Goal: Transaction & Acquisition: Book appointment/travel/reservation

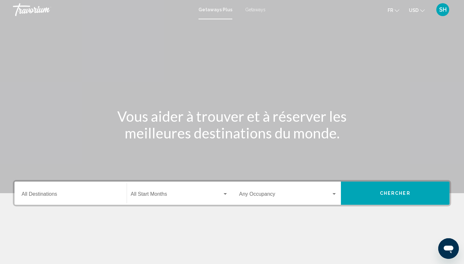
click at [252, 11] on span "Getaways" at bounding box center [255, 9] width 20 height 5
click at [412, 11] on span "USD" at bounding box center [414, 10] width 10 height 5
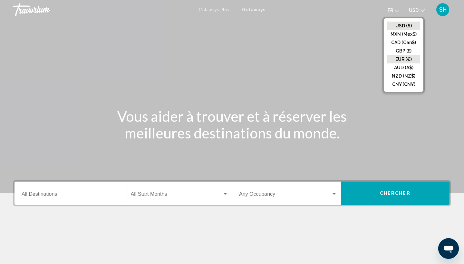
click at [406, 57] on button "EUR (€)" at bounding box center [403, 59] width 33 height 8
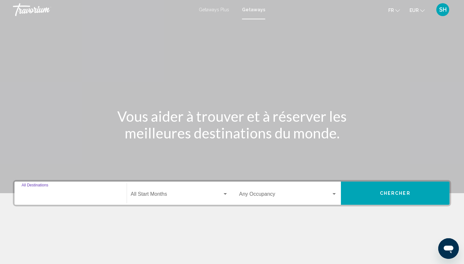
click at [79, 195] on input "Destination All Destinations" at bounding box center [71, 196] width 98 height 6
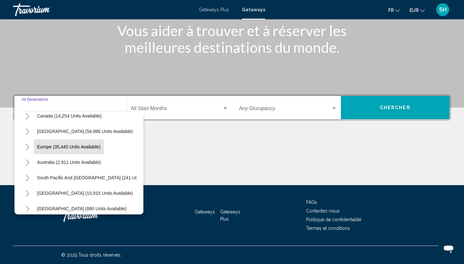
scroll to position [53, 0]
click at [68, 146] on span "Europe (35,445 units available)" at bounding box center [68, 146] width 63 height 5
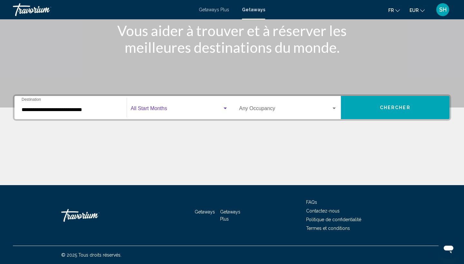
click at [178, 108] on span "Search widget" at bounding box center [177, 110] width 92 height 6
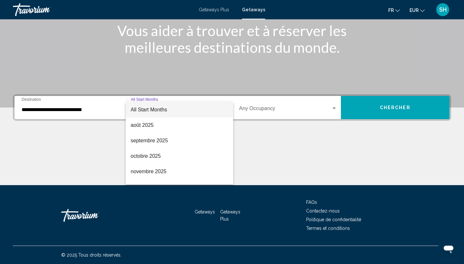
click at [33, 112] on div at bounding box center [232, 132] width 464 height 264
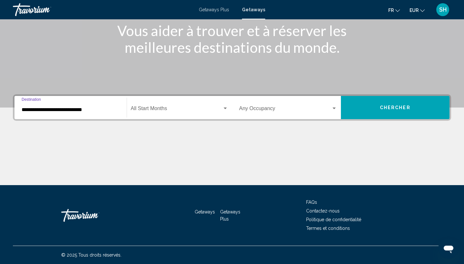
click at [36, 108] on input "**********" at bounding box center [71, 110] width 98 height 6
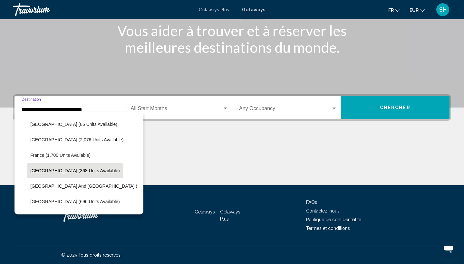
scroll to position [153, 0]
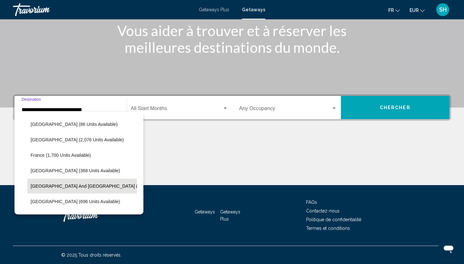
click at [62, 187] on span "[GEOGRAPHIC_DATA] and [GEOGRAPHIC_DATA] (1,000 units available)" at bounding box center [106, 186] width 150 height 5
type input "**********"
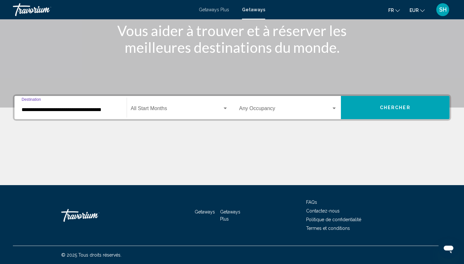
click at [163, 103] on div "Start Month All Start Months" at bounding box center [180, 108] width 98 height 20
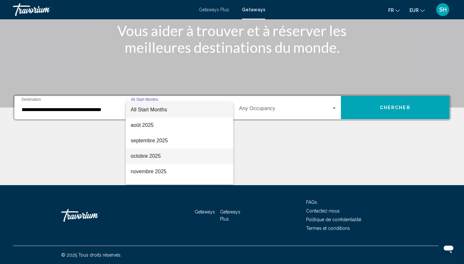
click at [153, 161] on span "octobre 2025" at bounding box center [180, 156] width 98 height 15
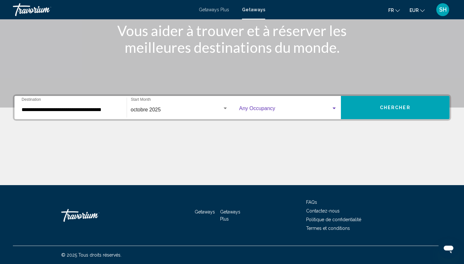
click at [268, 110] on span "Search widget" at bounding box center [285, 110] width 92 height 6
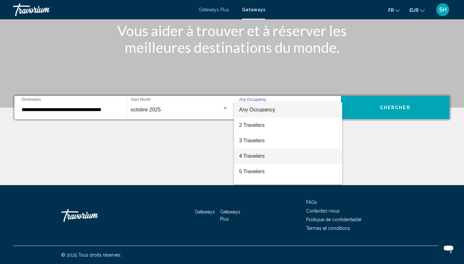
click at [261, 156] on span "4 Travelers" at bounding box center [288, 156] width 98 height 15
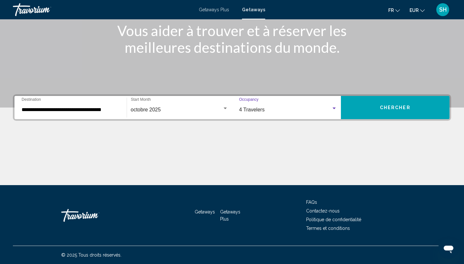
click at [355, 110] on button "Chercher" at bounding box center [395, 107] width 109 height 23
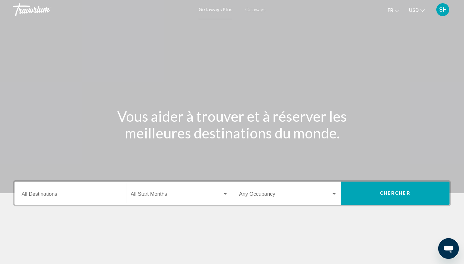
click at [254, 11] on span "Getaways" at bounding box center [255, 9] width 20 height 5
click at [413, 11] on span "USD" at bounding box center [414, 10] width 10 height 5
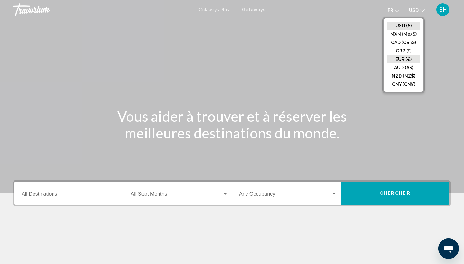
click at [400, 57] on button "EUR (€)" at bounding box center [403, 59] width 33 height 8
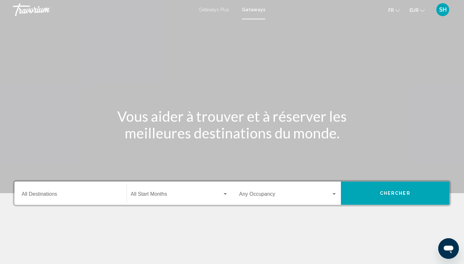
click at [61, 199] on div "Destination All Destinations" at bounding box center [71, 193] width 98 height 20
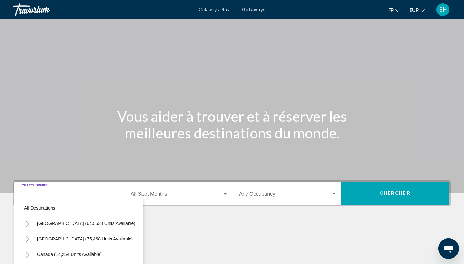
scroll to position [86, 0]
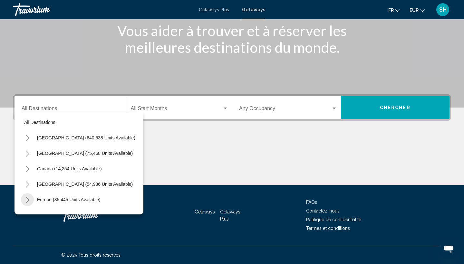
click at [27, 203] on icon "Toggle Europe (35,445 units available)" at bounding box center [27, 200] width 5 height 6
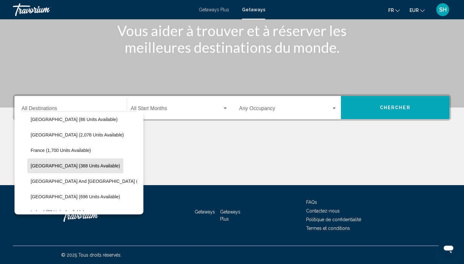
scroll to position [158, 0]
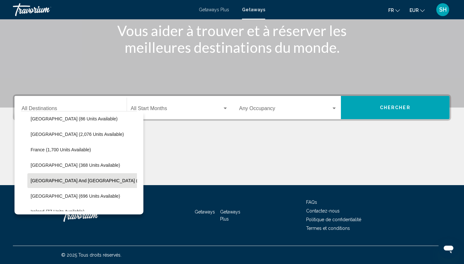
click at [68, 181] on span "[GEOGRAPHIC_DATA] and [GEOGRAPHIC_DATA] (1,000 units available)" at bounding box center [106, 180] width 150 height 5
type input "**********"
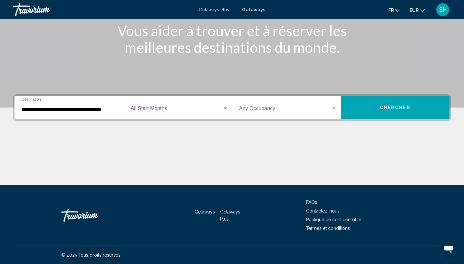
click at [168, 111] on span "Search widget" at bounding box center [177, 110] width 92 height 6
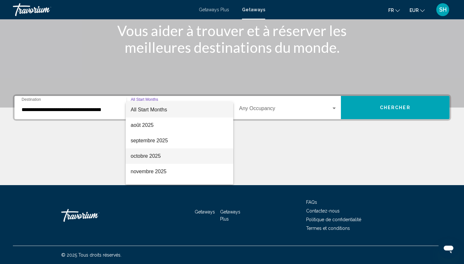
click at [153, 156] on span "octobre 2025" at bounding box center [180, 156] width 98 height 15
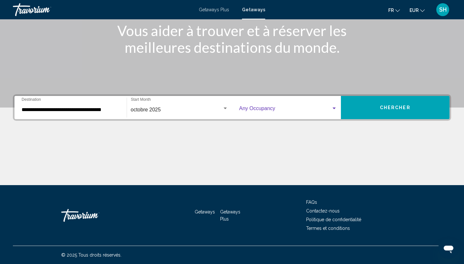
click at [293, 109] on span "Search widget" at bounding box center [285, 110] width 92 height 6
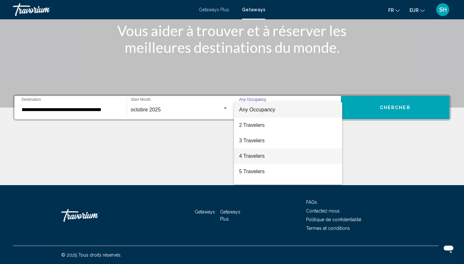
click at [272, 156] on span "4 Travelers" at bounding box center [288, 156] width 98 height 15
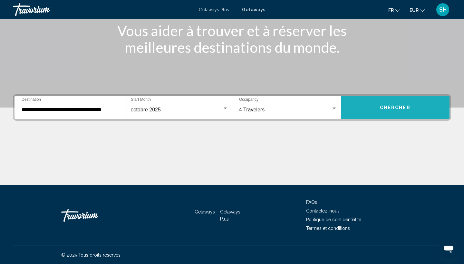
click at [389, 106] on span "Chercher" at bounding box center [395, 107] width 31 height 5
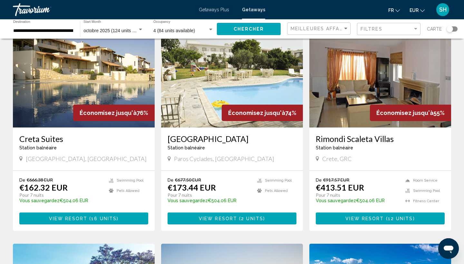
scroll to position [29, 0]
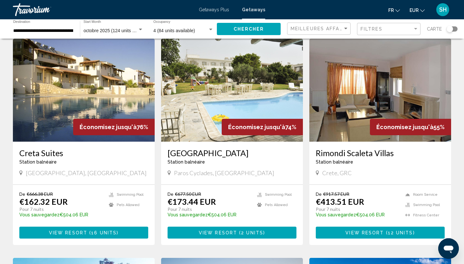
click at [122, 30] on span "octobre 2025 (124 units available)" at bounding box center [117, 30] width 68 height 5
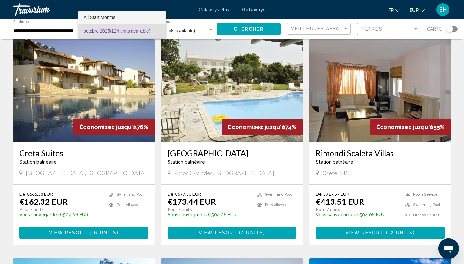
click at [129, 20] on span "All Start Months" at bounding box center [121, 18] width 77 height 14
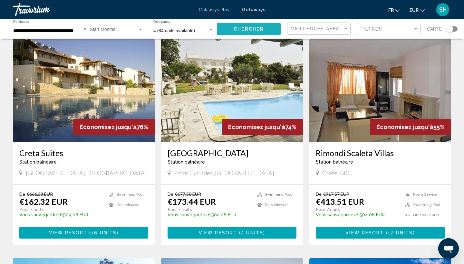
click at [252, 32] on span "Chercher" at bounding box center [249, 29] width 31 height 5
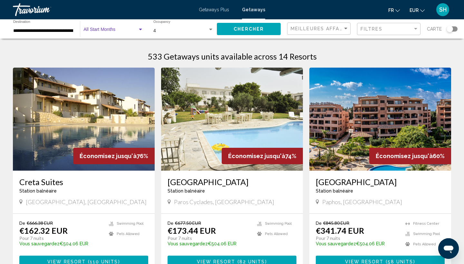
click at [123, 28] on div "Search widget" at bounding box center [113, 30] width 60 height 5
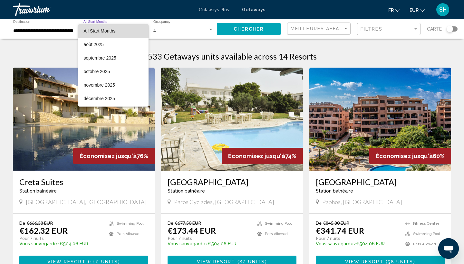
click at [102, 32] on span "All Start Months" at bounding box center [99, 30] width 32 height 5
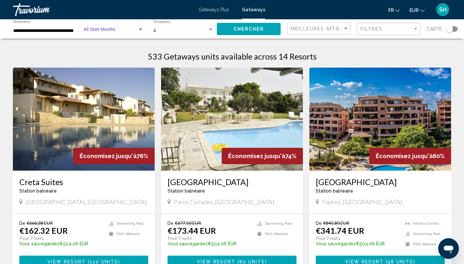
click at [62, 30] on input "**********" at bounding box center [43, 30] width 60 height 5
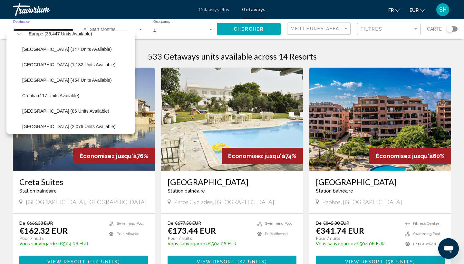
scroll to position [84, 0]
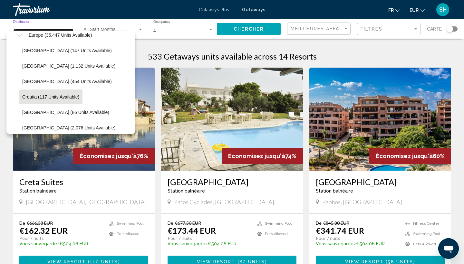
click at [32, 95] on span "Croatia (117 units available)" at bounding box center [50, 96] width 57 height 5
type input "**********"
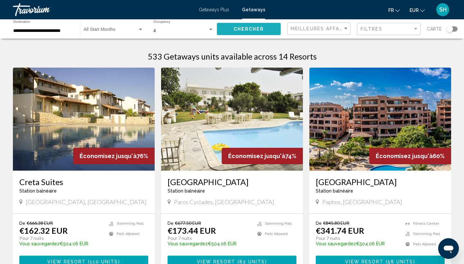
click at [235, 24] on button "Chercher" at bounding box center [249, 29] width 64 height 12
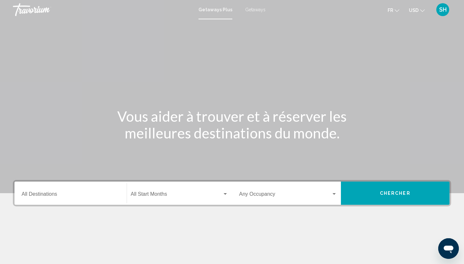
click at [258, 12] on div "Getaways Plus Getaways fr English Español Français Italiano Português русский U…" at bounding box center [232, 10] width 464 height 14
click at [416, 6] on button "USD USD ($) MXN (Mex$) CAD (Can$) GBP (£) EUR (€) AUD (A$) NZD (NZ$) CNY (CN¥)" at bounding box center [417, 9] width 16 height 9
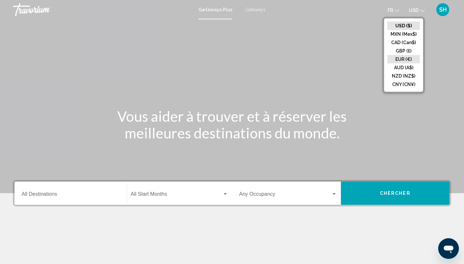
click at [401, 58] on button "EUR (€)" at bounding box center [403, 59] width 33 height 8
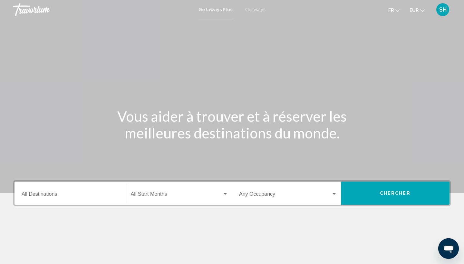
click at [255, 9] on span "Getaways" at bounding box center [255, 9] width 20 height 5
click at [52, 193] on input "Destination All Destinations" at bounding box center [71, 196] width 98 height 6
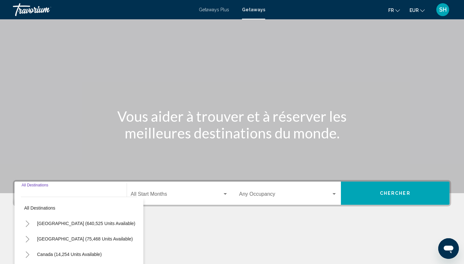
scroll to position [86, 0]
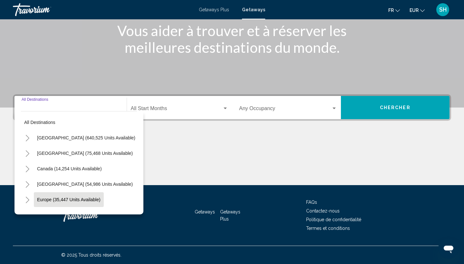
click at [49, 200] on span "Europe (35,447 units available)" at bounding box center [68, 199] width 63 height 5
type input "**********"
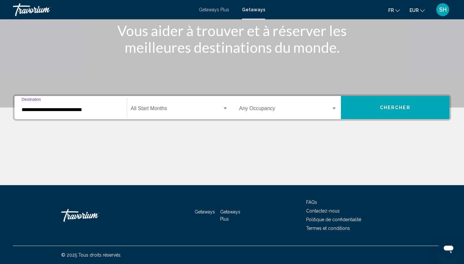
click at [171, 115] on div "Start Month All Start Months" at bounding box center [180, 108] width 98 height 20
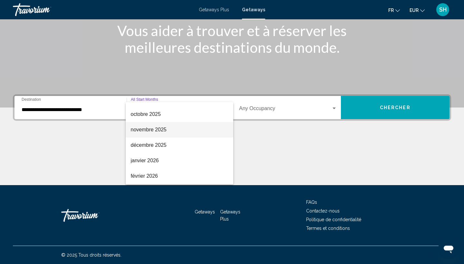
scroll to position [42, 0]
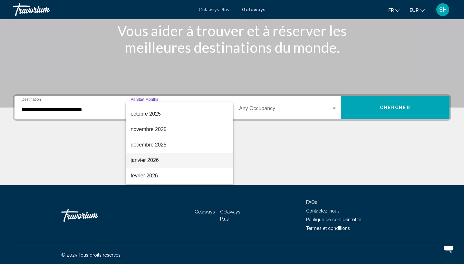
click at [153, 162] on span "janvier 2026" at bounding box center [180, 160] width 98 height 15
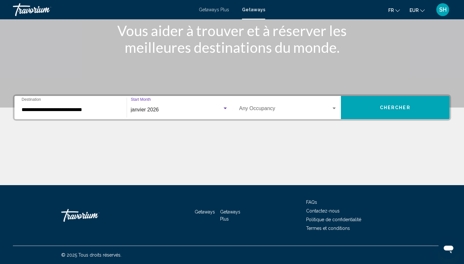
click at [283, 111] on span "Search widget" at bounding box center [285, 110] width 92 height 6
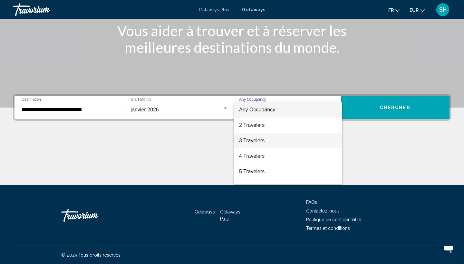
click at [269, 145] on span "3 Travelers" at bounding box center [288, 140] width 98 height 15
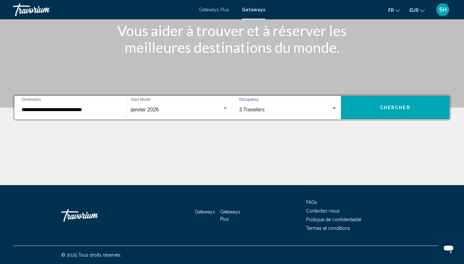
click at [388, 108] on span "Chercher" at bounding box center [395, 107] width 31 height 5
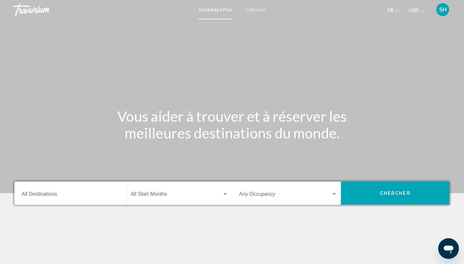
click at [251, 9] on span "Getaways" at bounding box center [255, 9] width 20 height 5
click at [416, 11] on span "USD" at bounding box center [414, 10] width 10 height 5
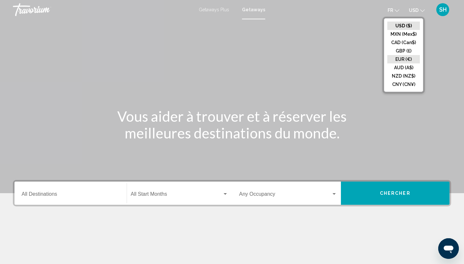
click at [406, 57] on button "EUR (€)" at bounding box center [403, 59] width 33 height 8
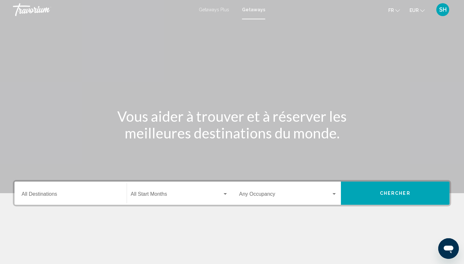
click at [68, 201] on div "Destination All Destinations" at bounding box center [71, 193] width 98 height 20
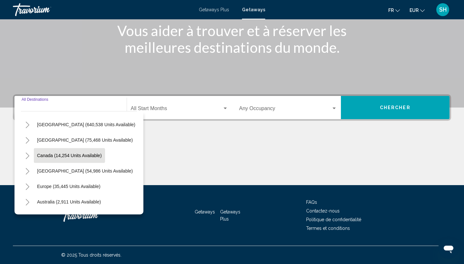
scroll to position [18, 0]
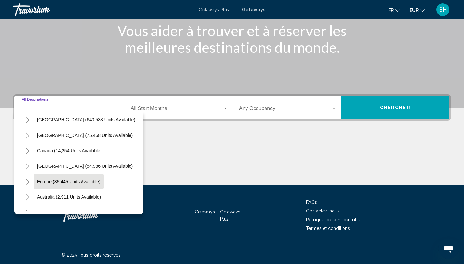
click at [60, 177] on button "Europe (35,445 units available)" at bounding box center [69, 181] width 70 height 15
type input "**********"
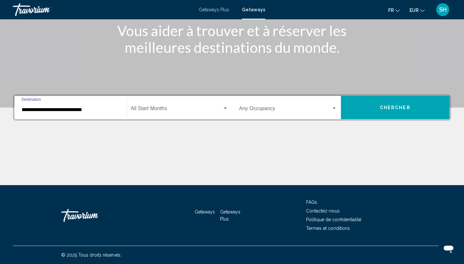
click at [157, 108] on span "Search widget" at bounding box center [177, 110] width 92 height 6
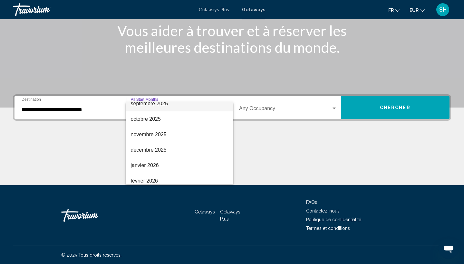
scroll to position [40, 0]
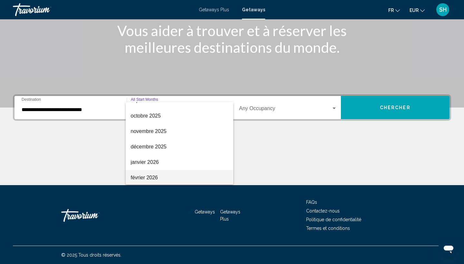
click at [151, 175] on span "février 2026" at bounding box center [180, 177] width 98 height 15
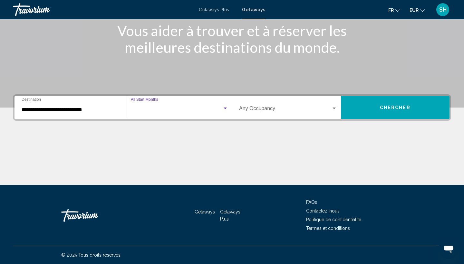
scroll to position [41, 0]
click at [262, 109] on span "Search widget" at bounding box center [285, 110] width 92 height 6
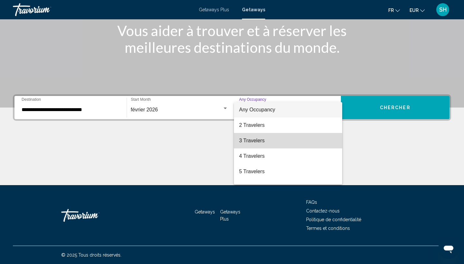
click at [258, 142] on span "3 Travelers" at bounding box center [288, 140] width 98 height 15
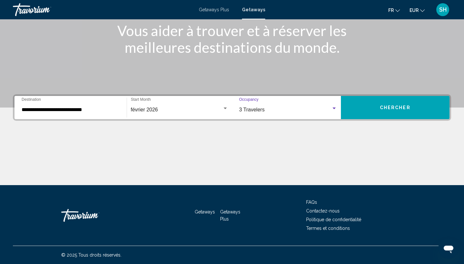
click at [374, 107] on button "Chercher" at bounding box center [395, 107] width 109 height 23
